Goal: Transaction & Acquisition: Purchase product/service

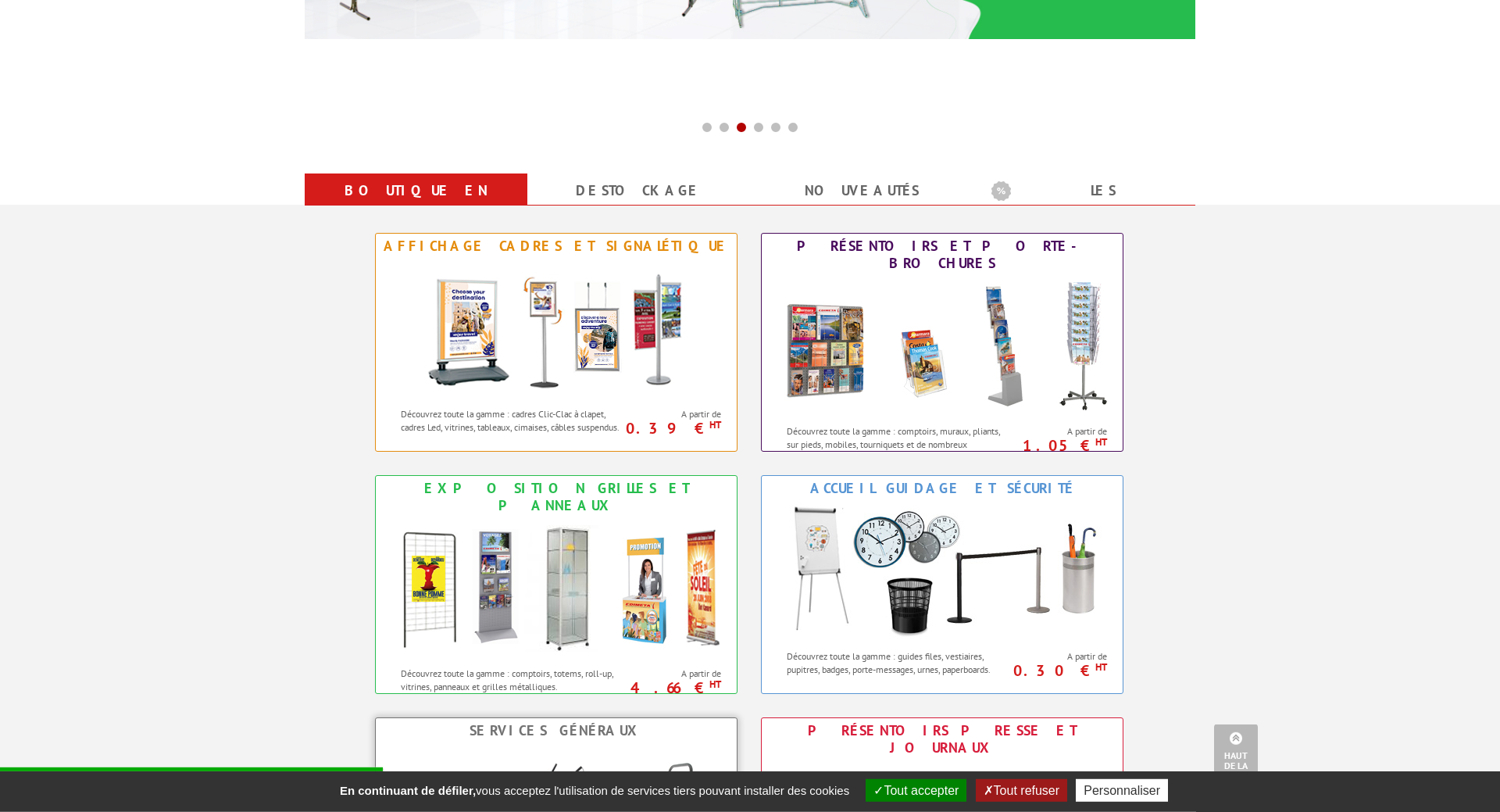
scroll to position [478, 0]
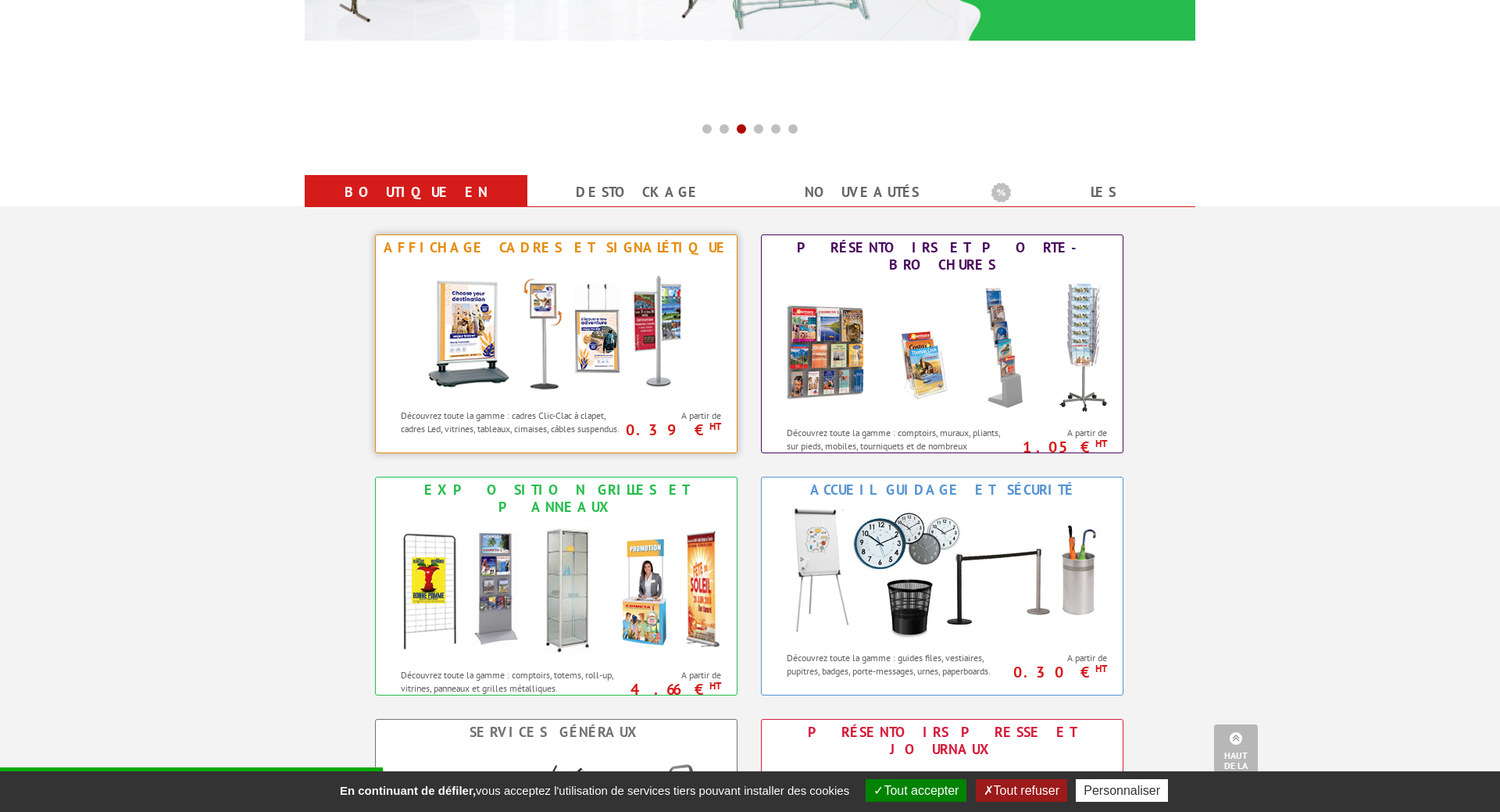
click at [557, 355] on img at bounding box center [556, 330] width 289 height 141
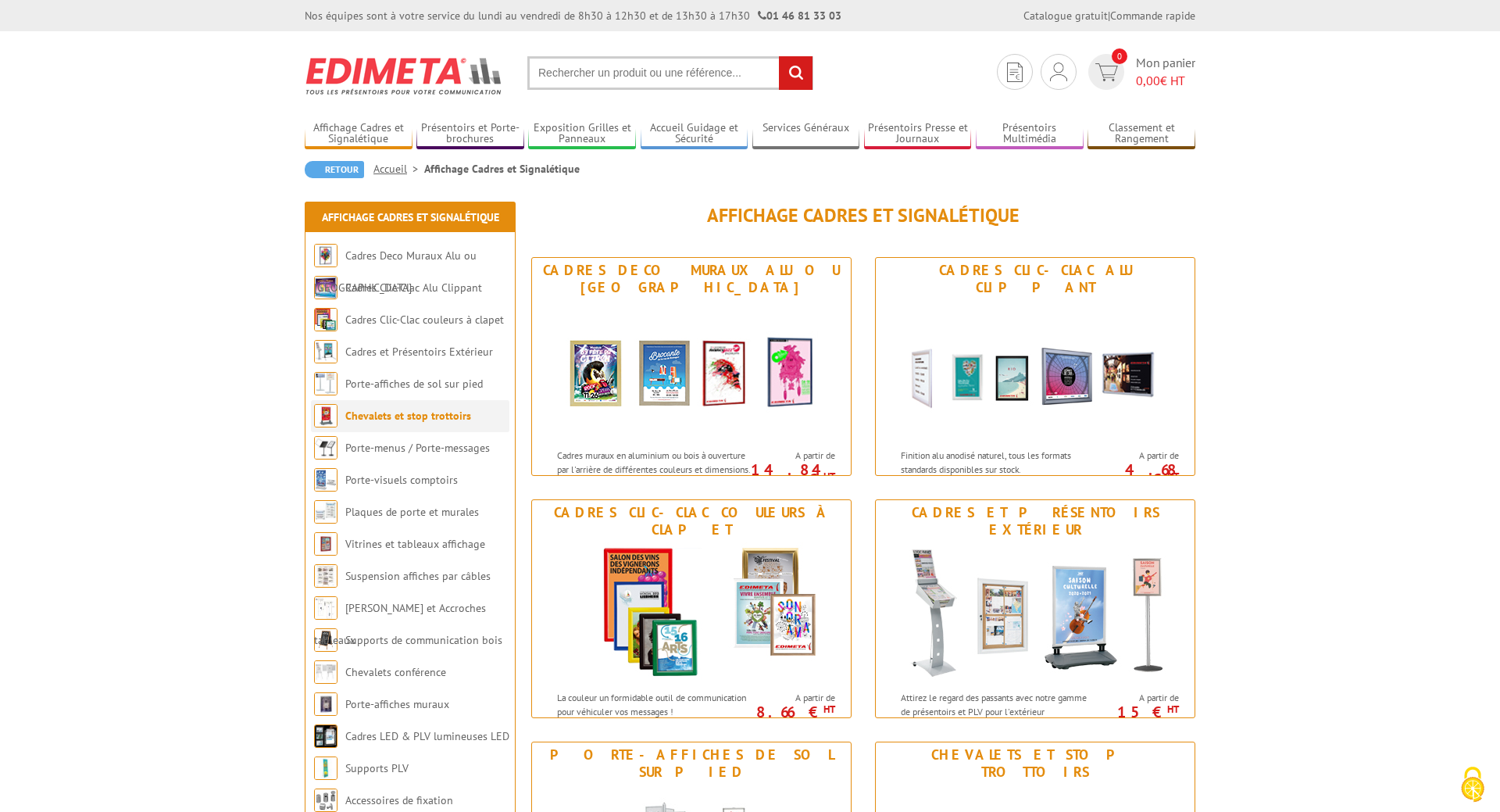
click at [379, 423] on link "Chevalets et stop trottoirs" at bounding box center [408, 415] width 126 height 14
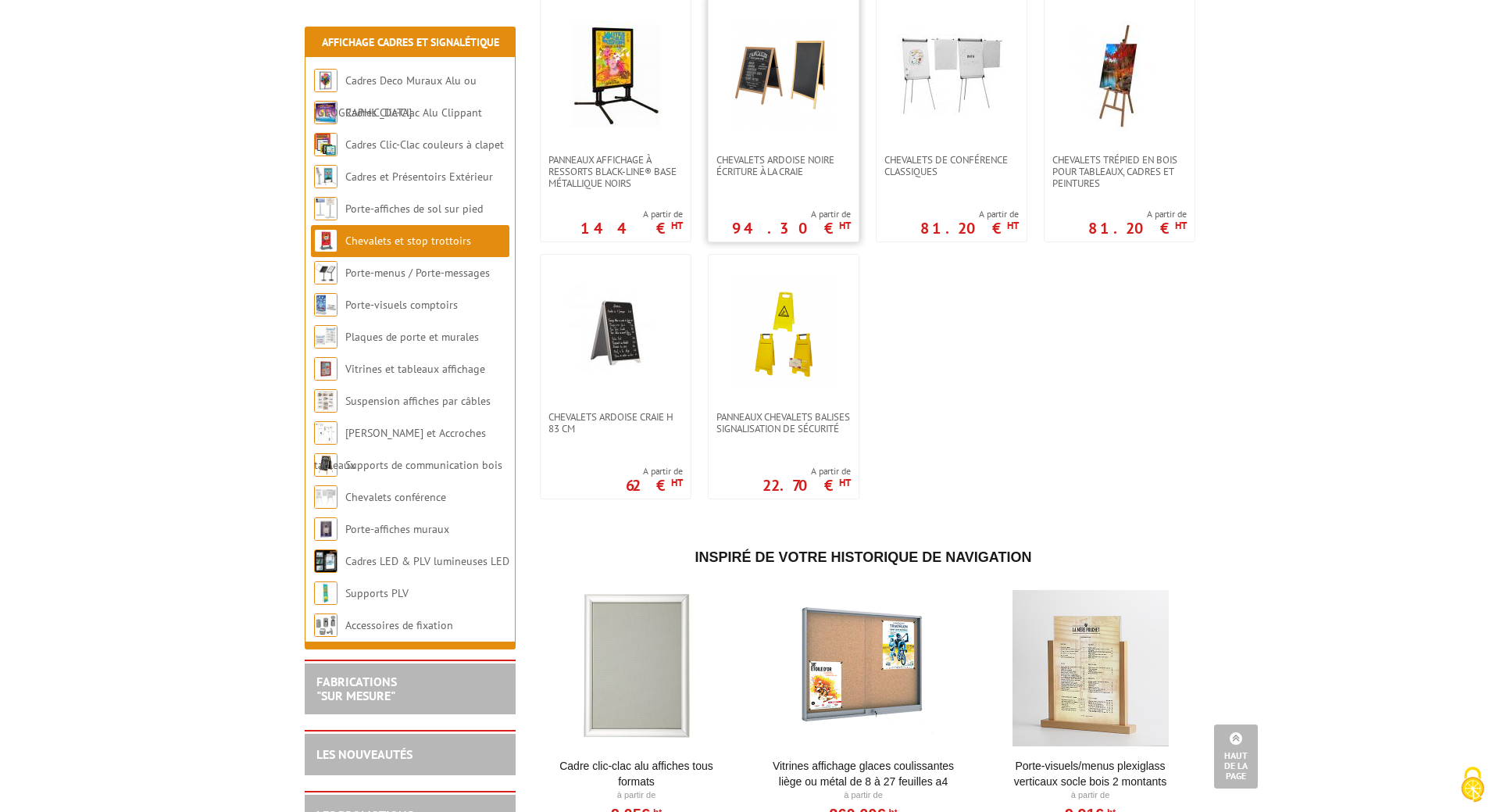
scroll to position [1593, 0]
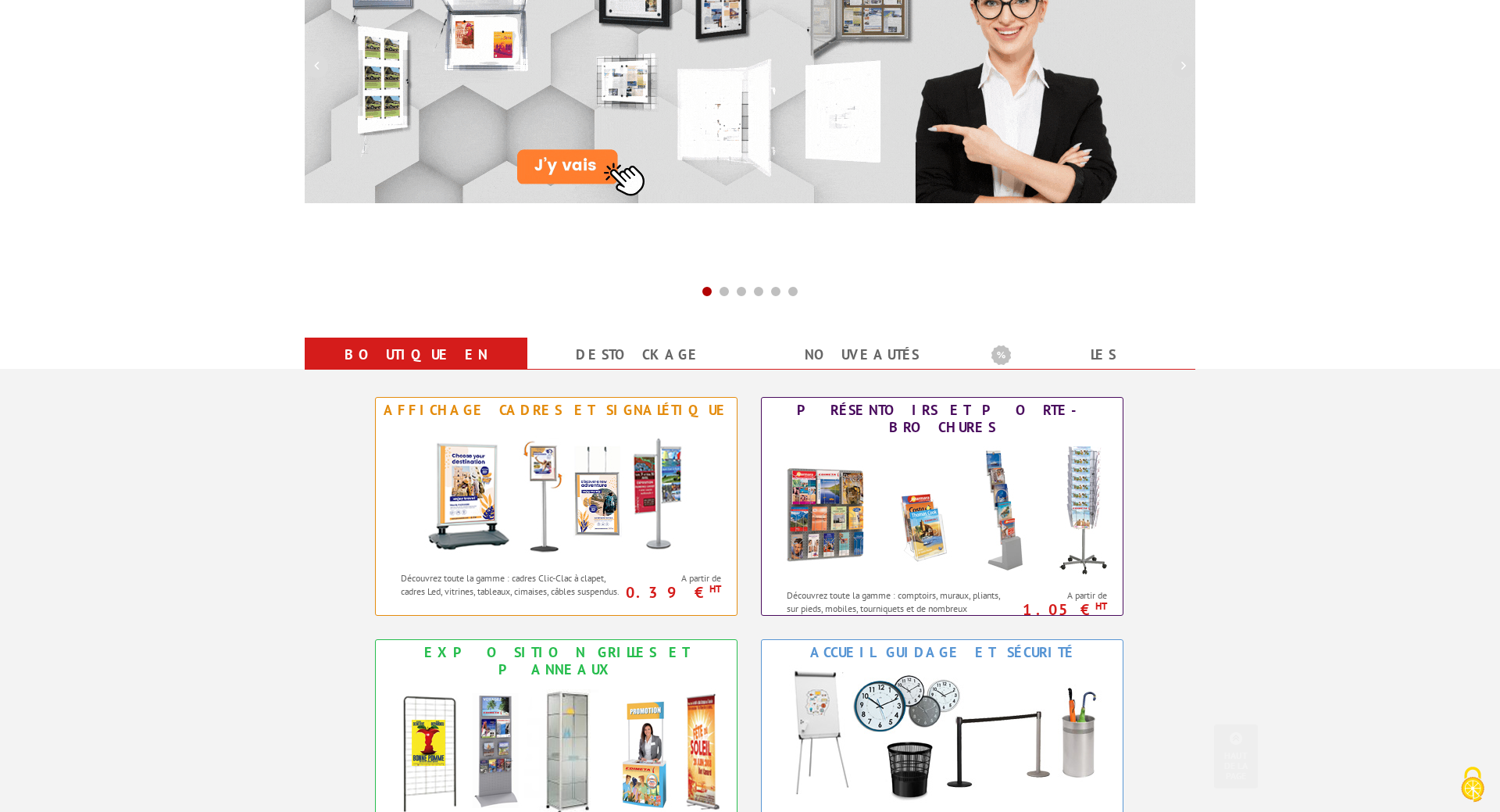
scroll to position [319, 0]
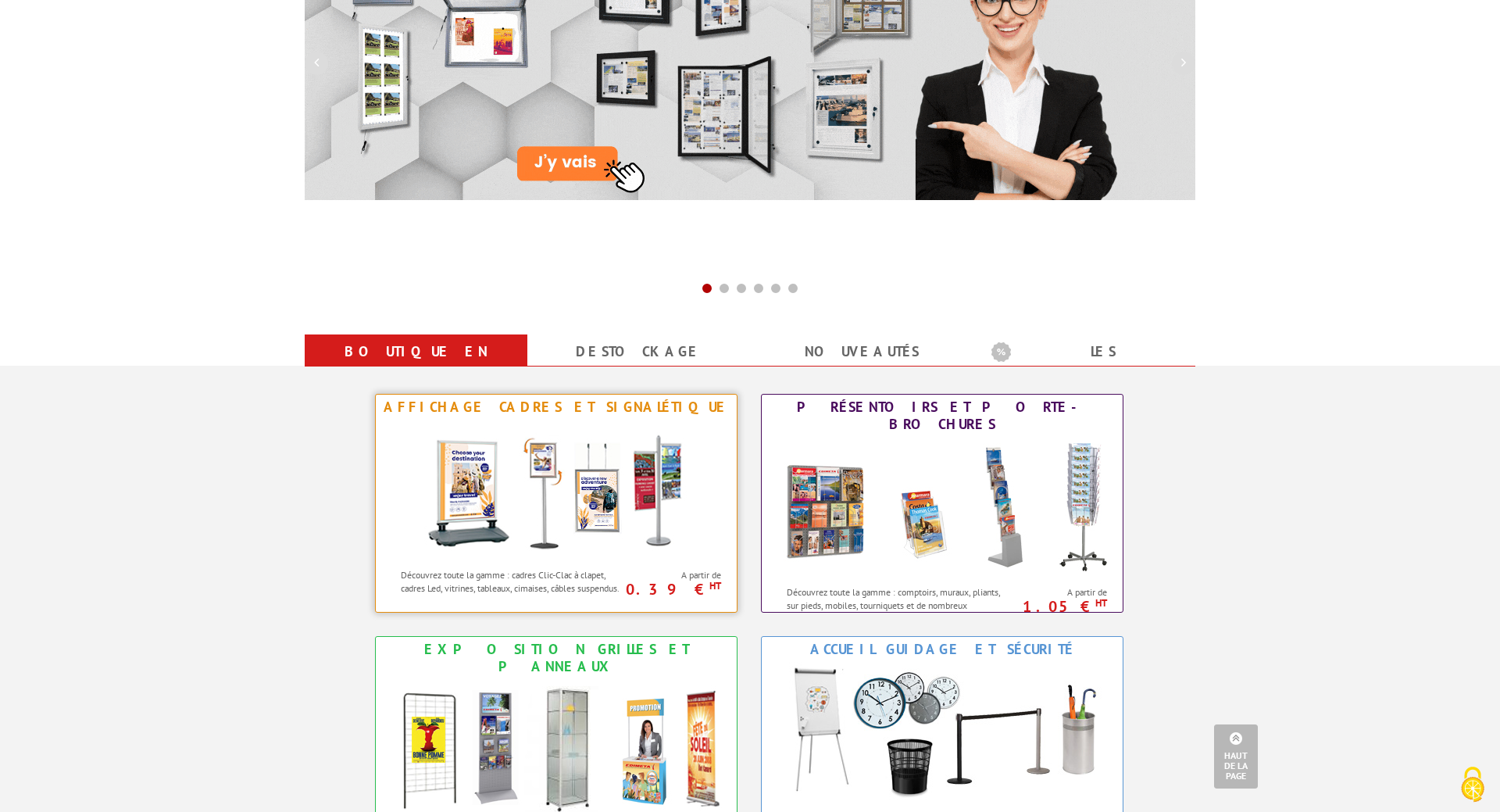
click at [512, 492] on img at bounding box center [556, 489] width 289 height 141
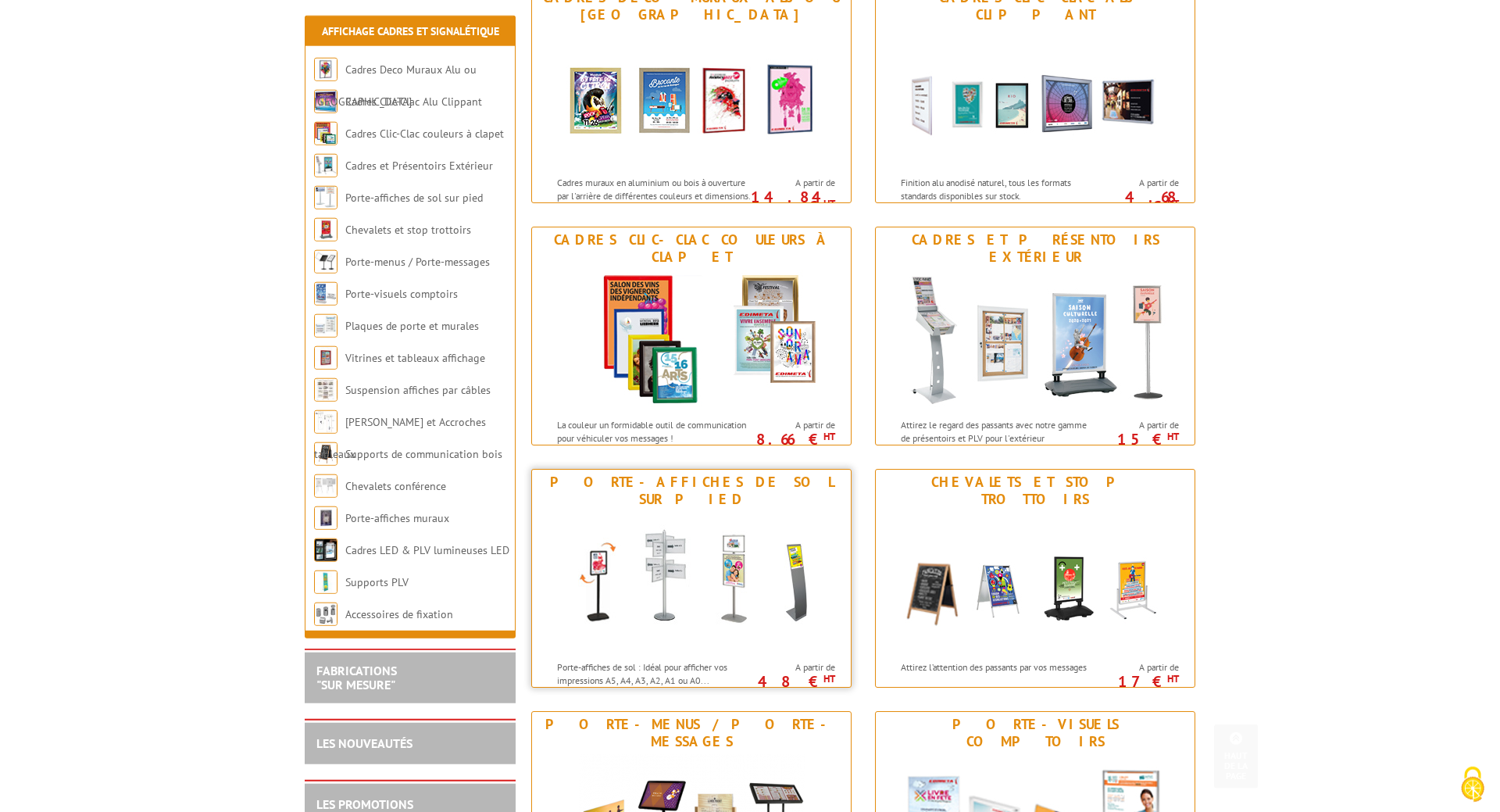
scroll to position [319, 0]
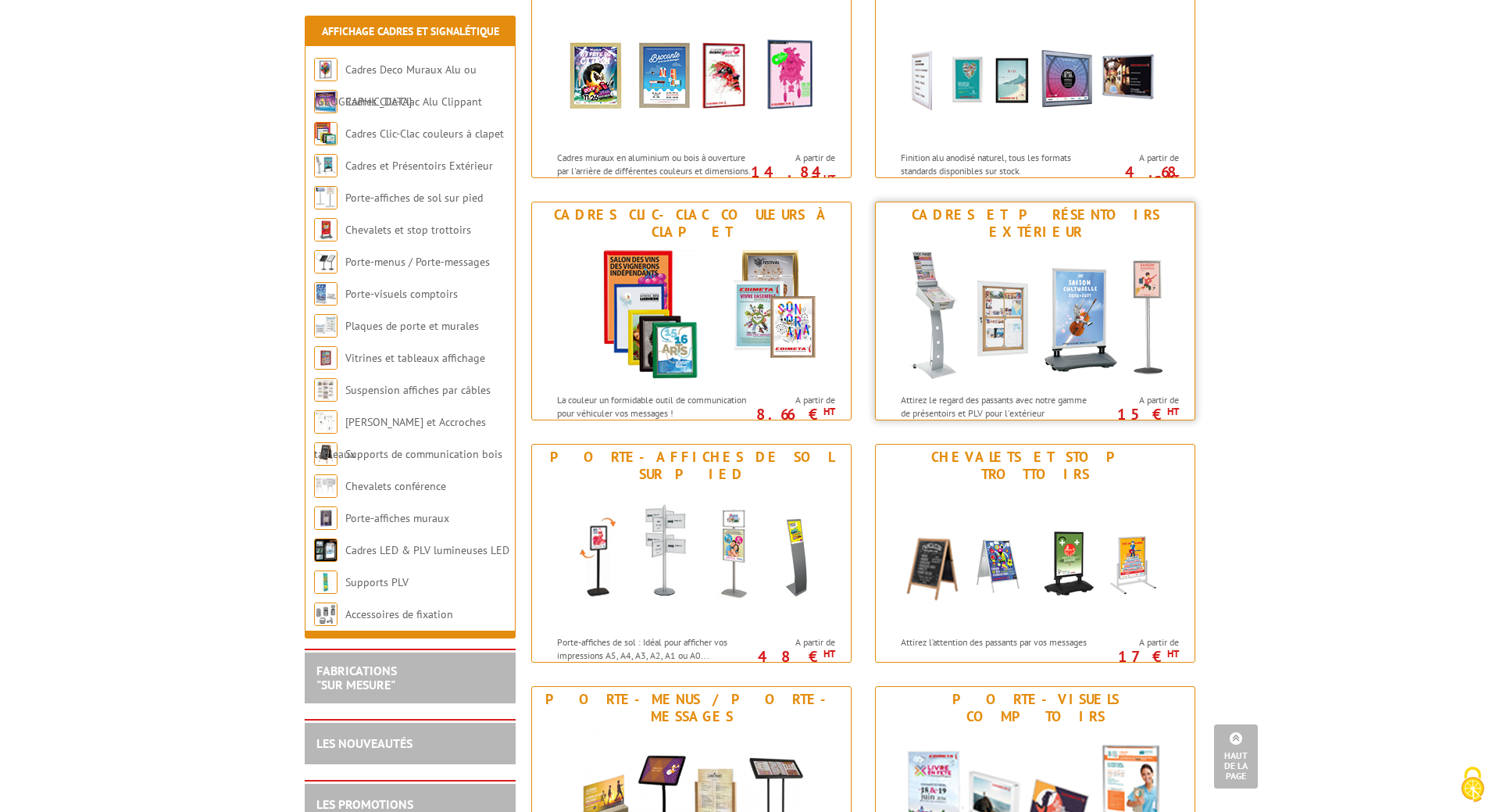
click at [1053, 271] on img at bounding box center [1034, 314] width 289 height 141
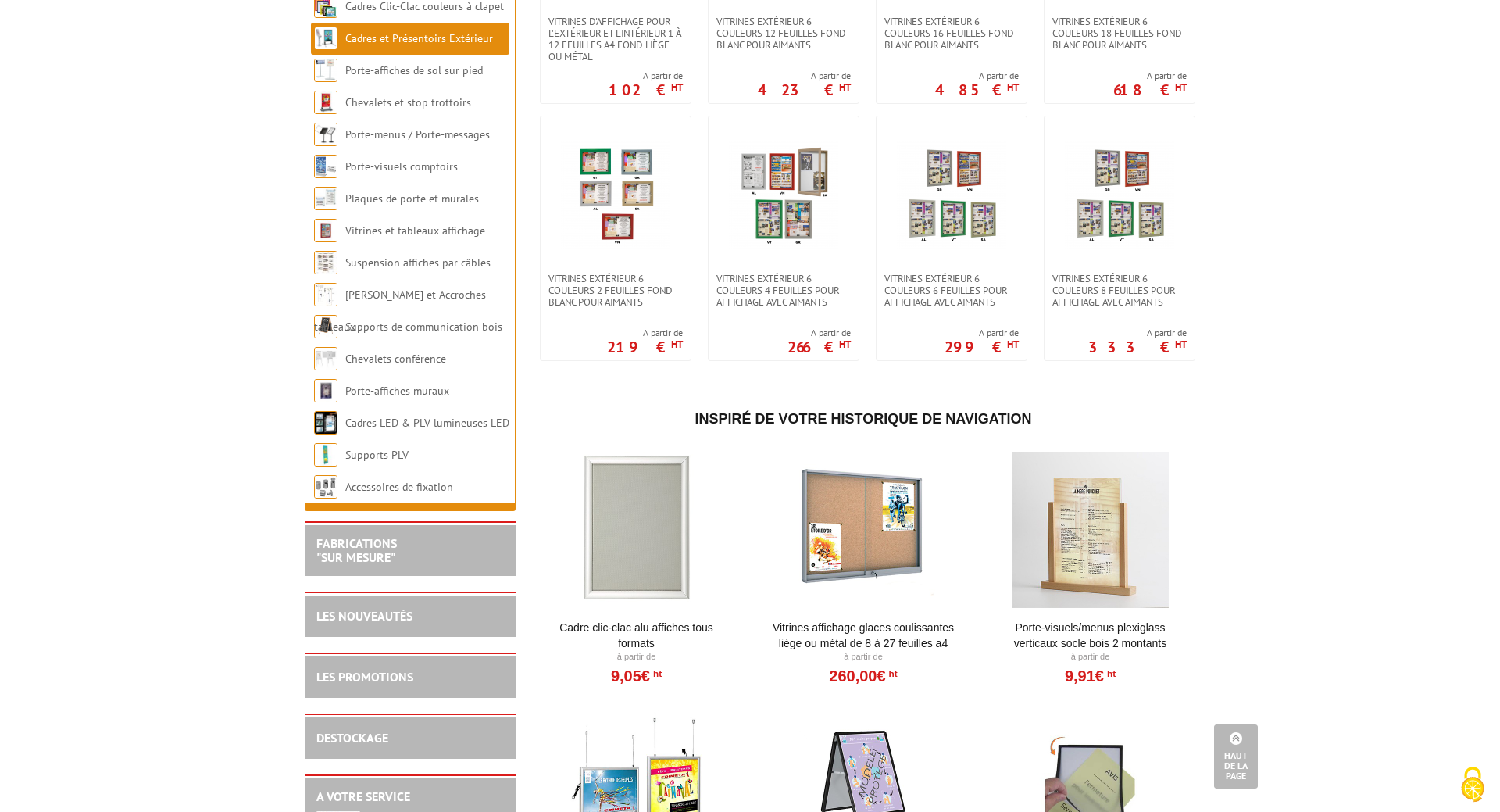
scroll to position [1753, 0]
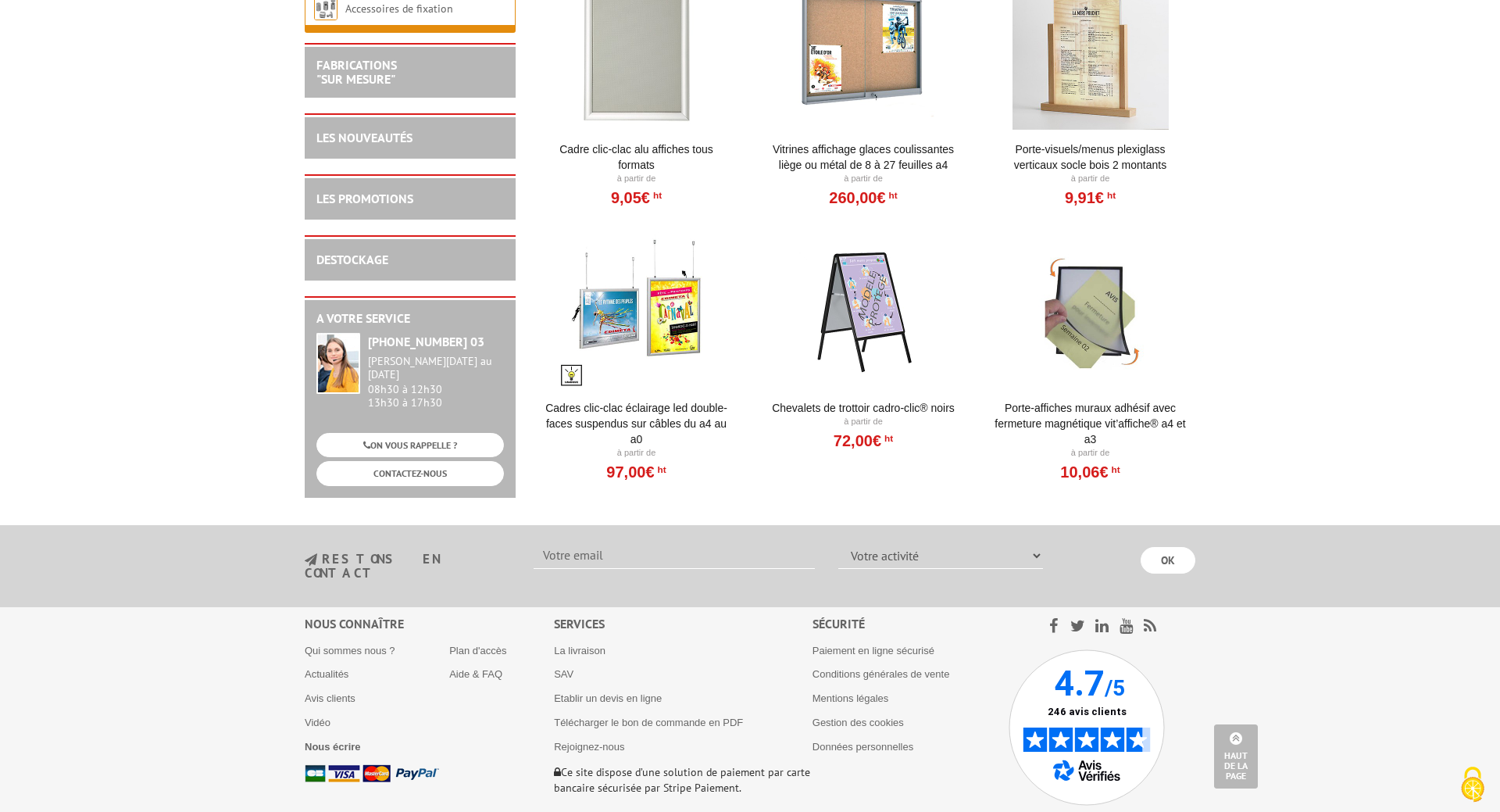
click at [859, 324] on div at bounding box center [864, 310] width 193 height 156
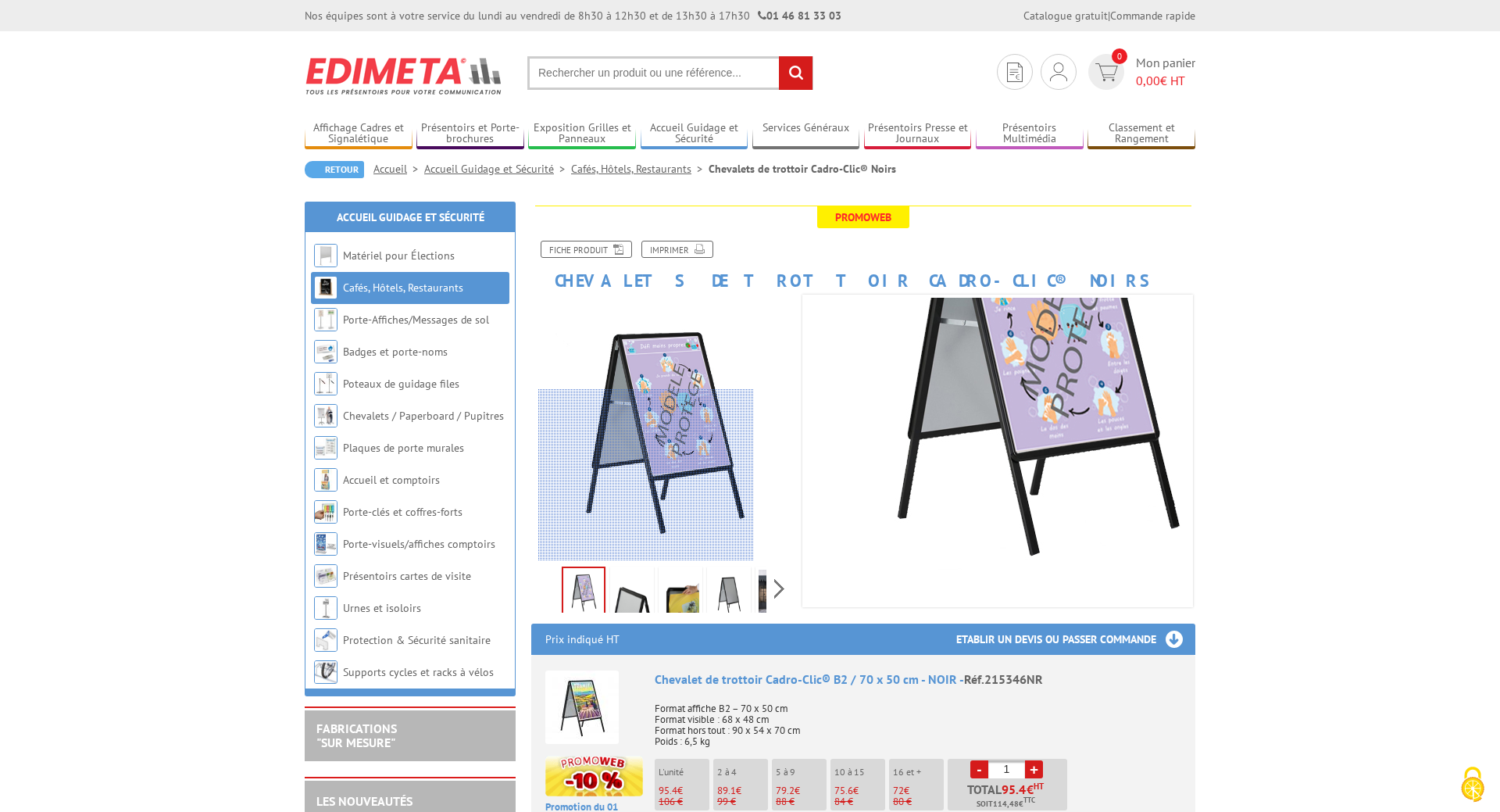
click at [646, 535] on div at bounding box center [646, 475] width 215 height 172
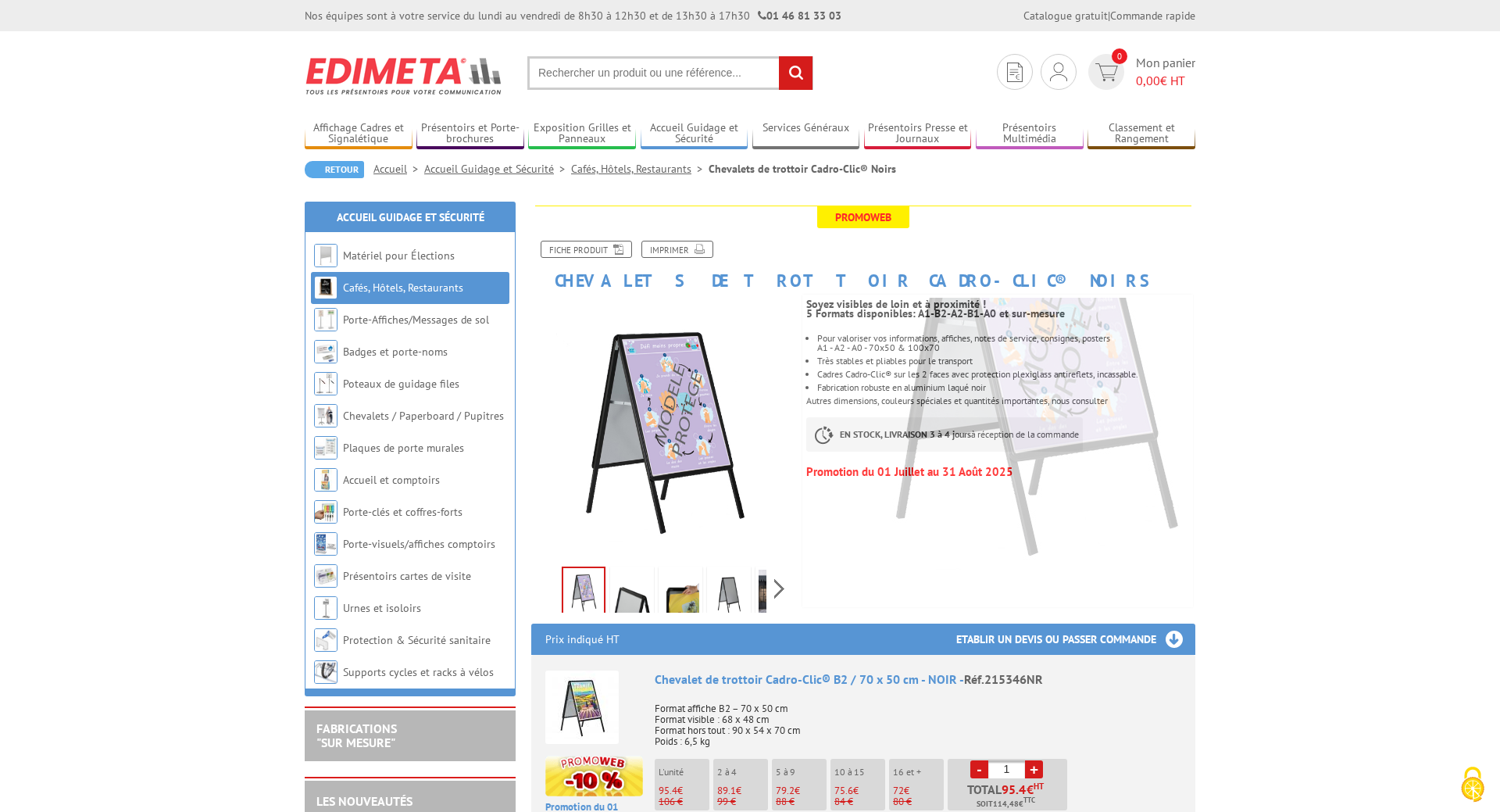
click at [628, 601] on img at bounding box center [631, 594] width 37 height 48
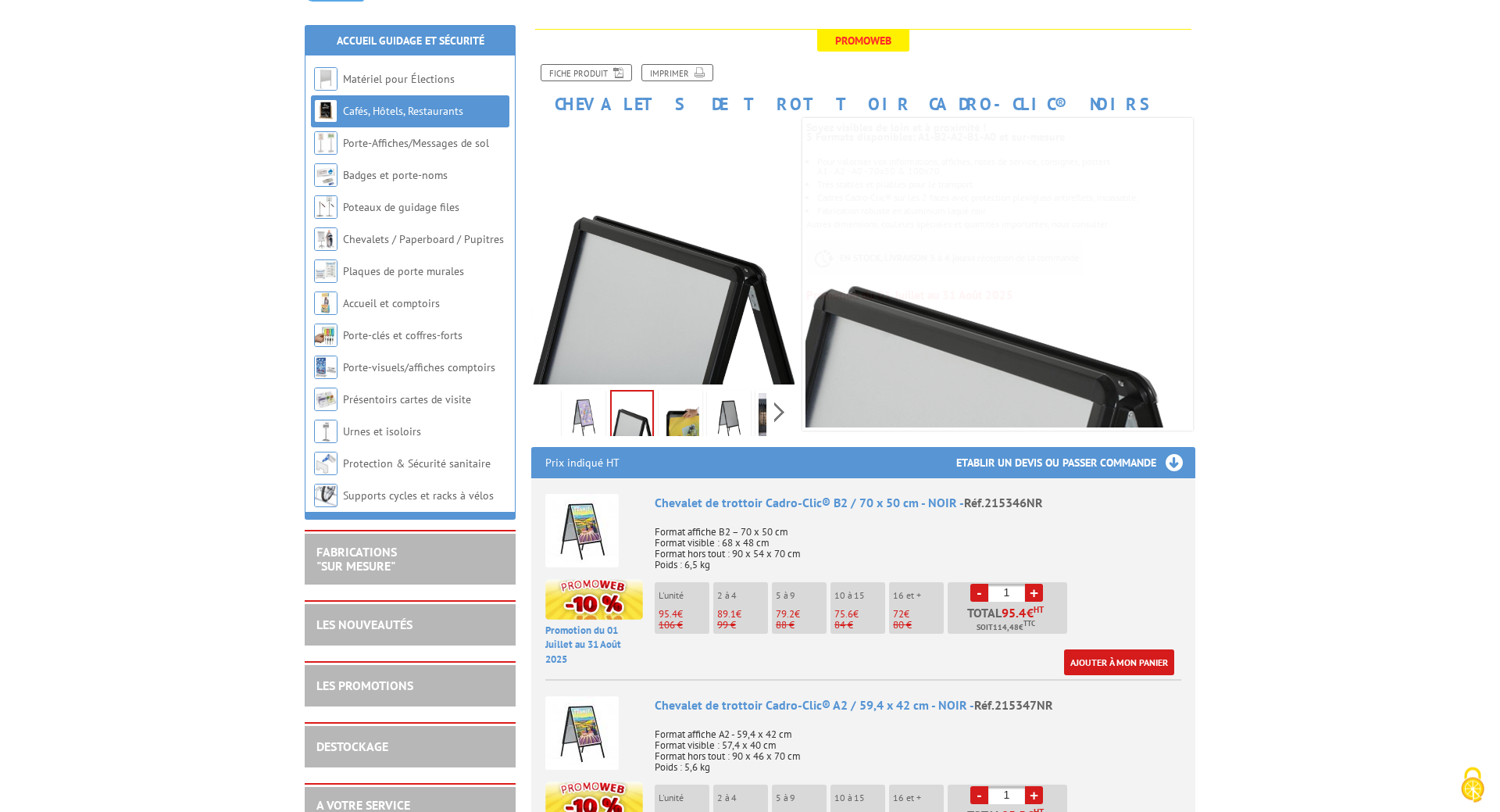
scroll to position [319, 0]
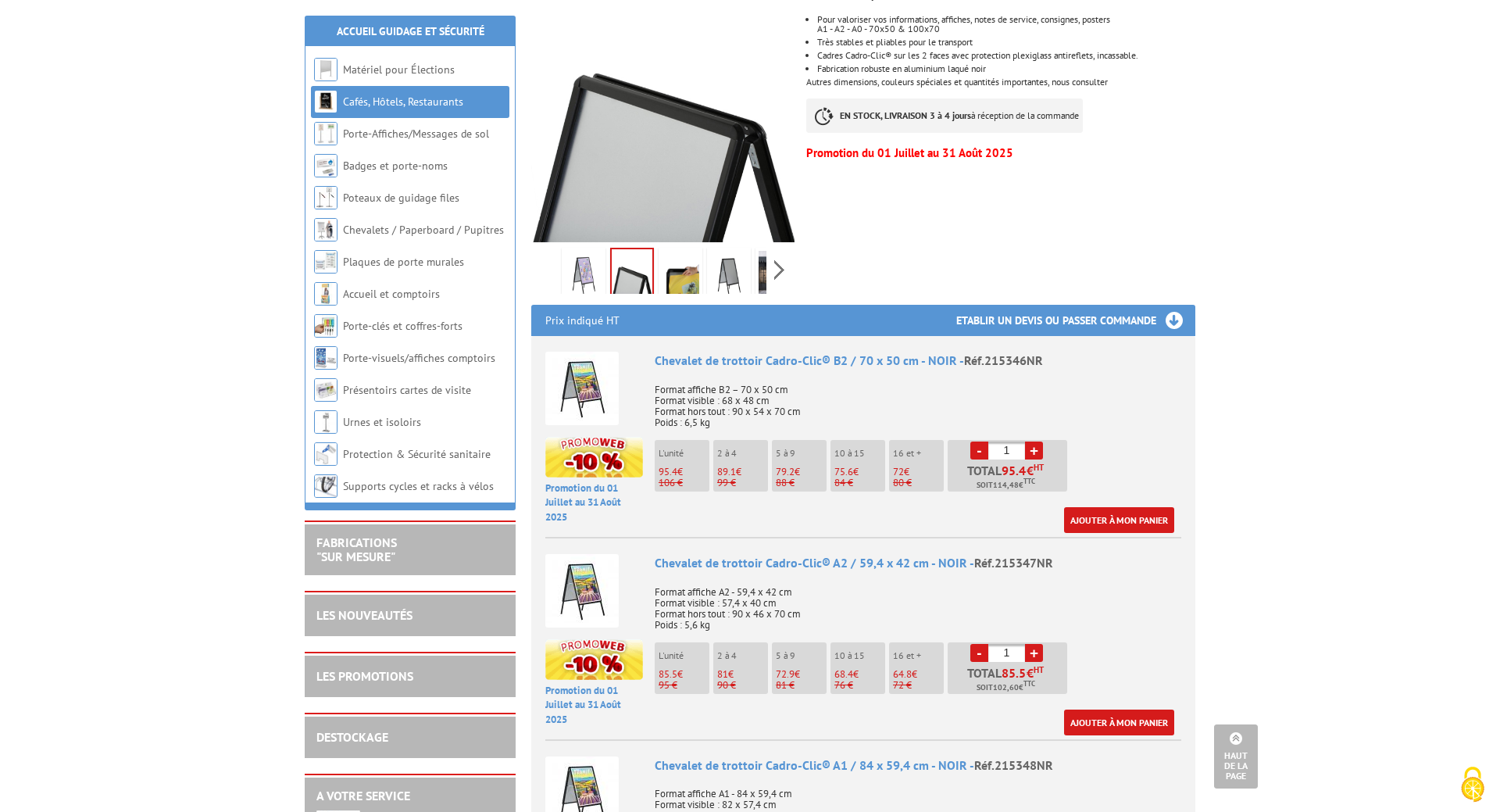
click at [691, 265] on img at bounding box center [680, 275] width 37 height 48
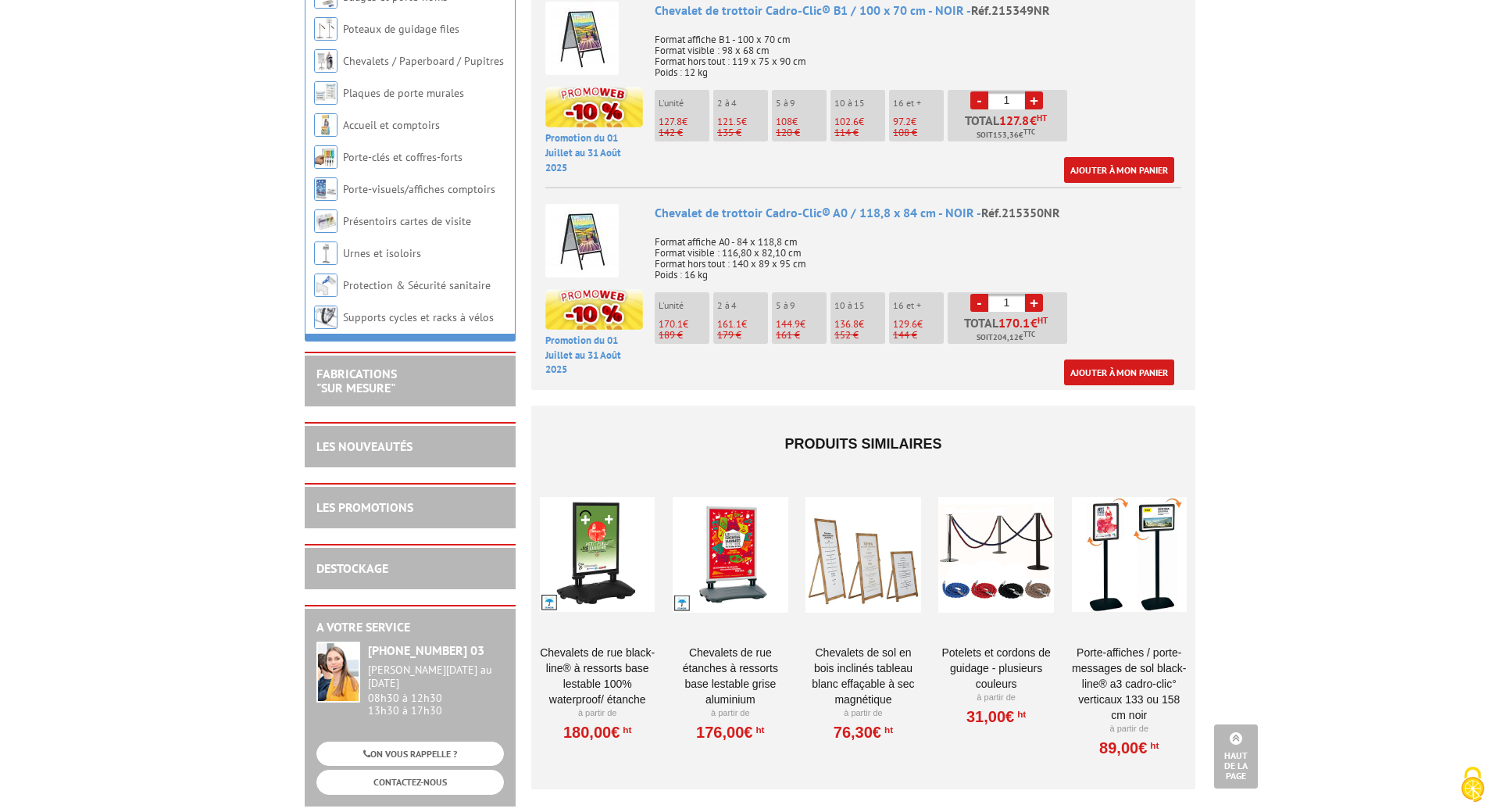
scroll to position [1593, 0]
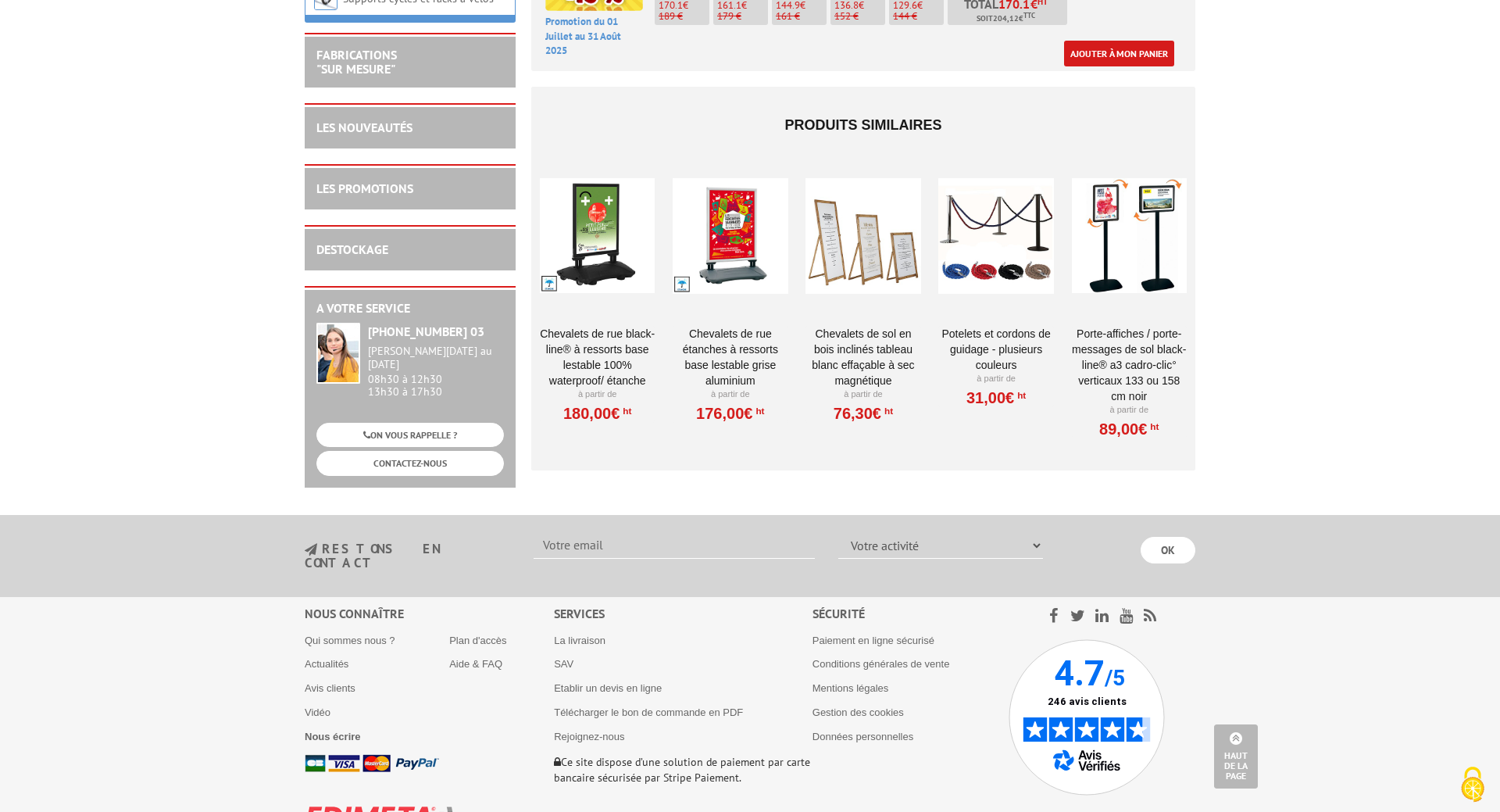
click at [613, 235] on div at bounding box center [597, 236] width 115 height 156
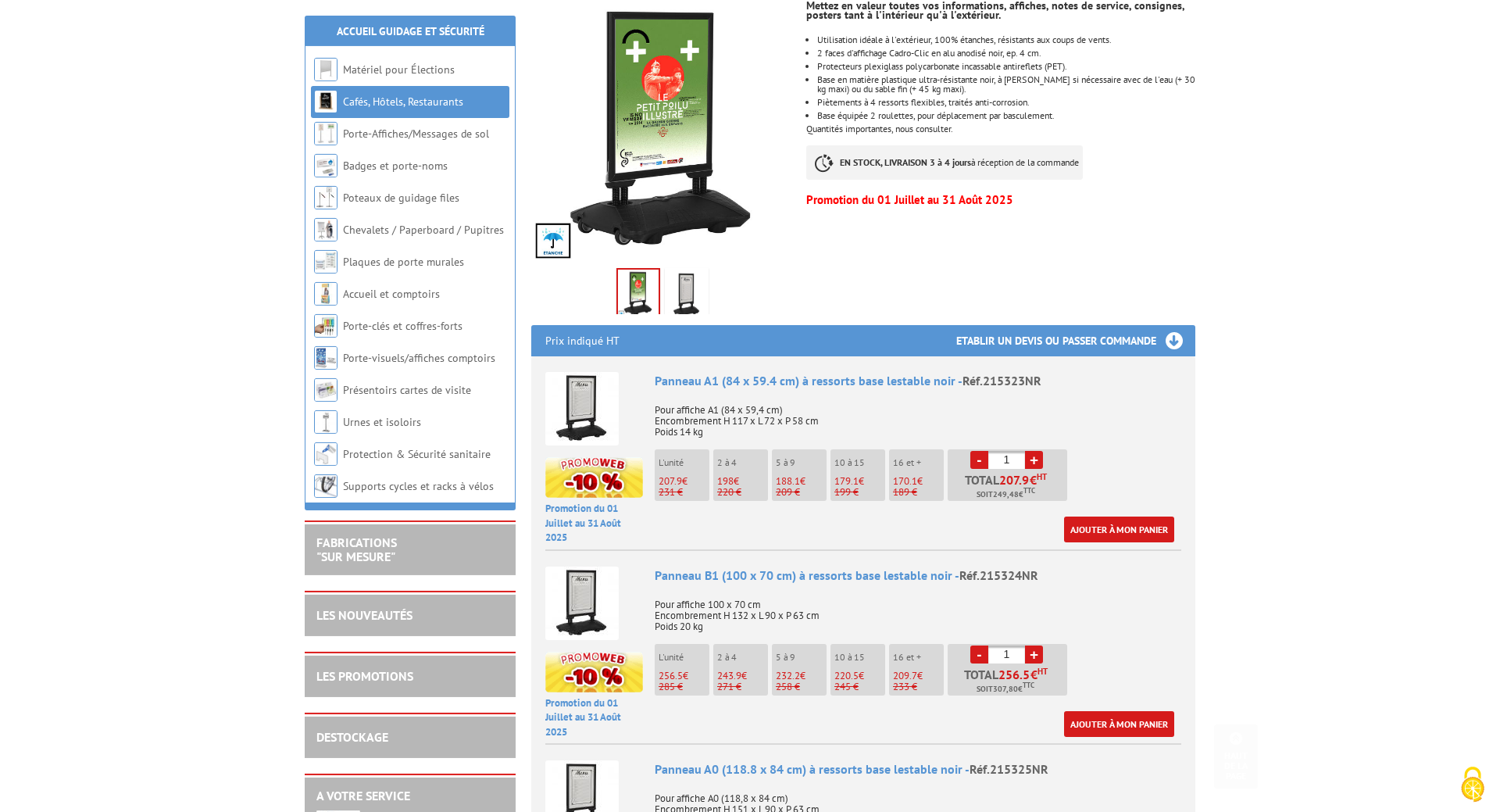
scroll to position [319, 0]
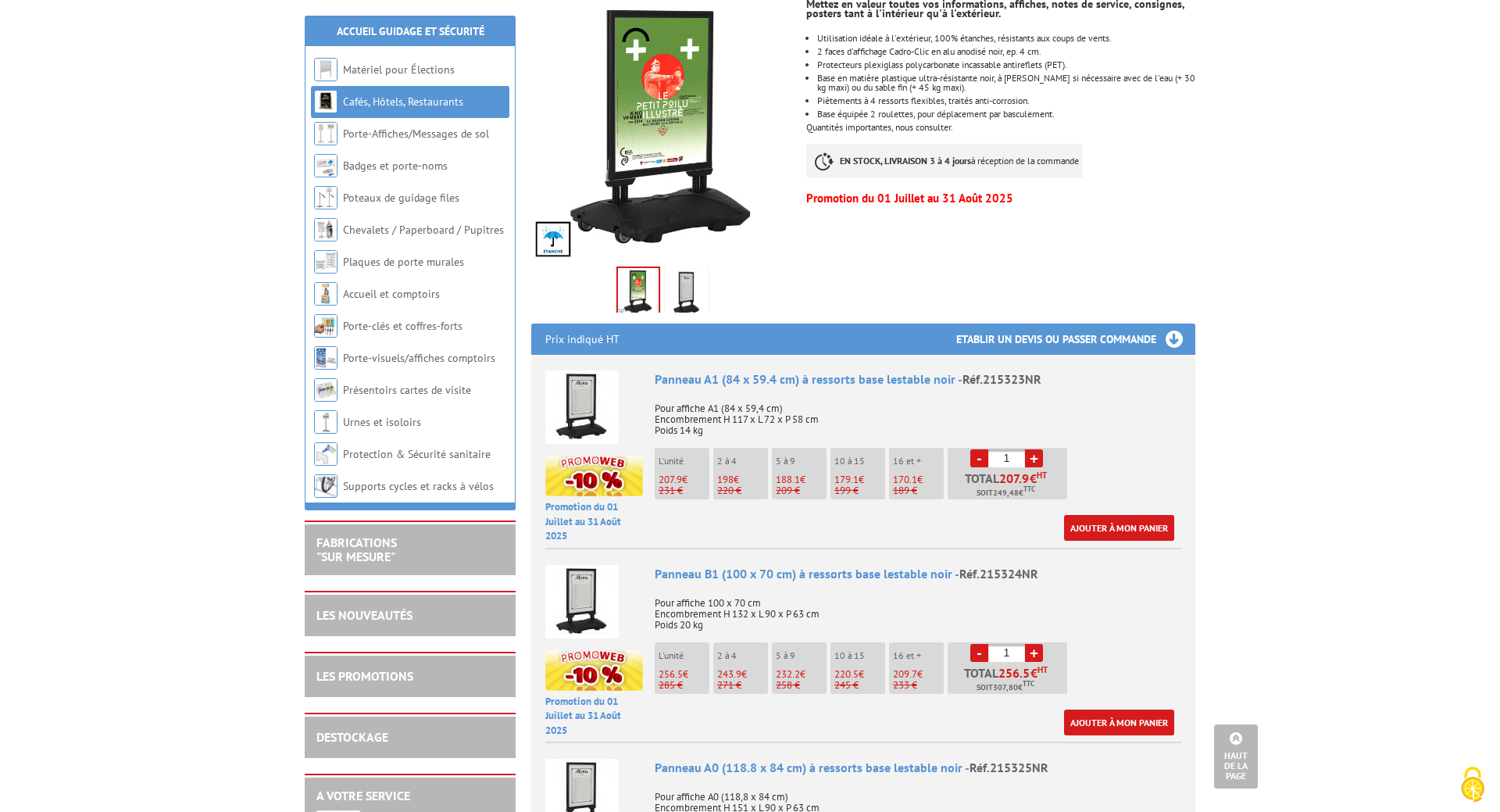
click at [678, 282] on img at bounding box center [686, 294] width 37 height 48
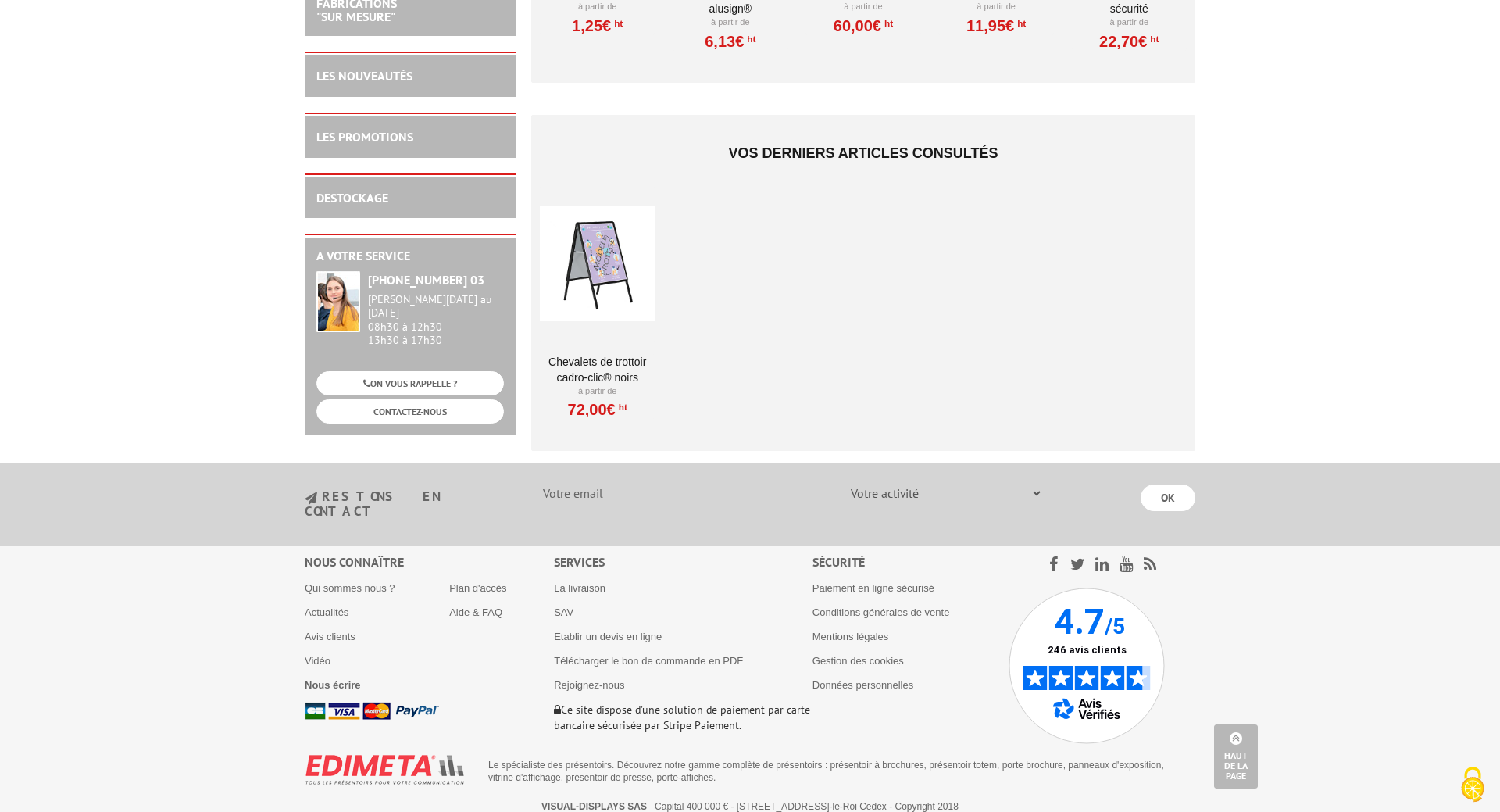
scroll to position [1526, 0]
